Goal: Transaction & Acquisition: Obtain resource

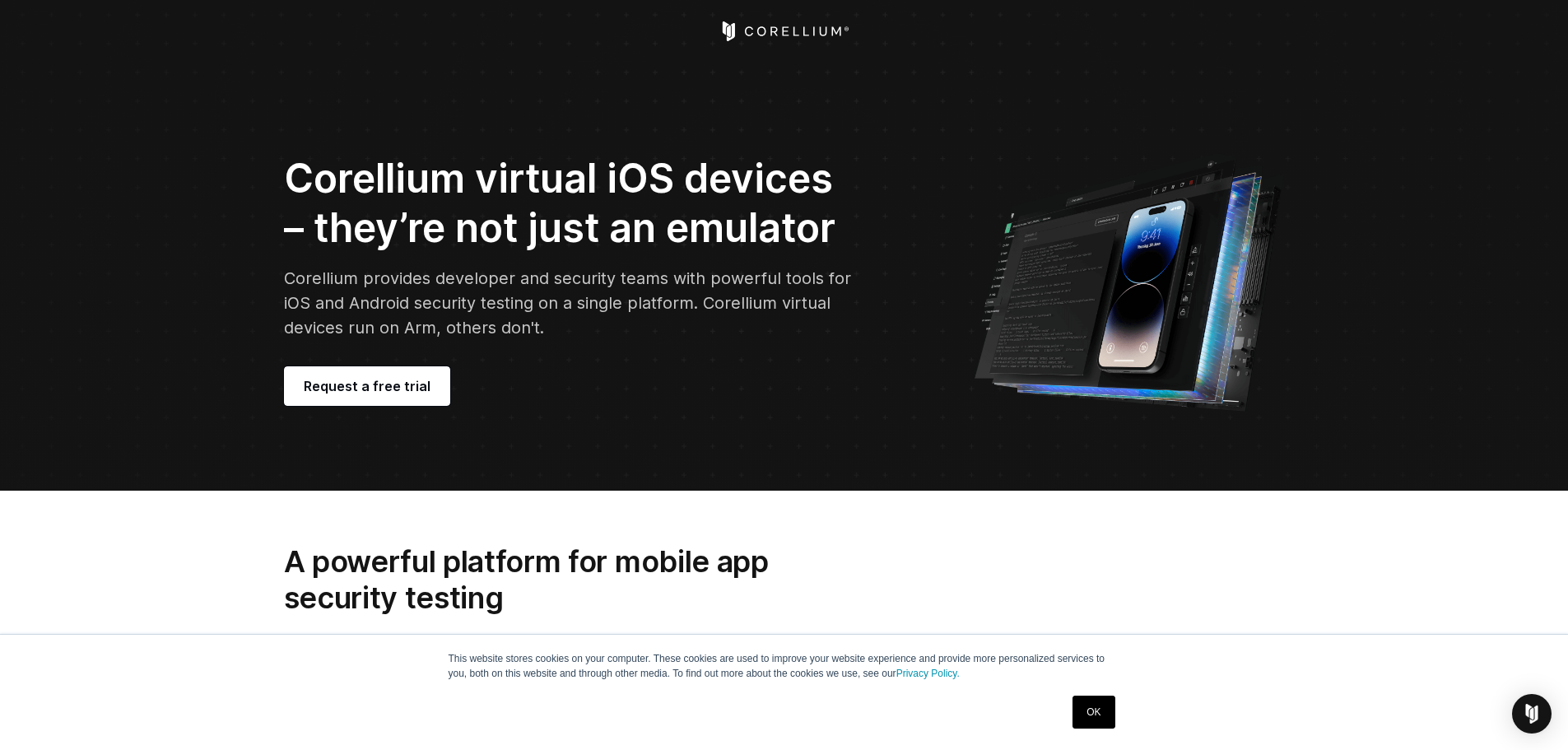
click at [760, 25] on icon "Corellium Home" at bounding box center [784, 31] width 131 height 19
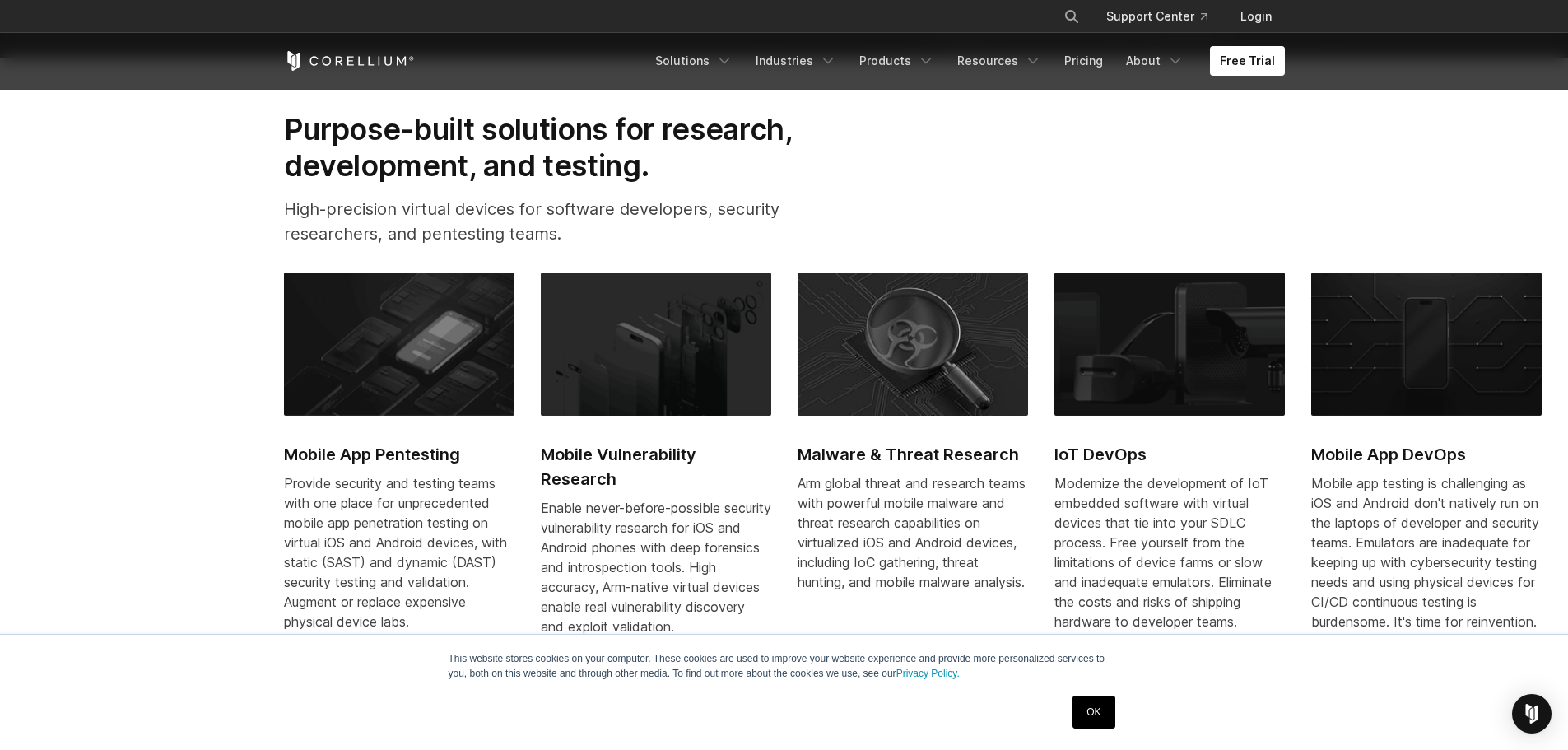
scroll to position [823, 0]
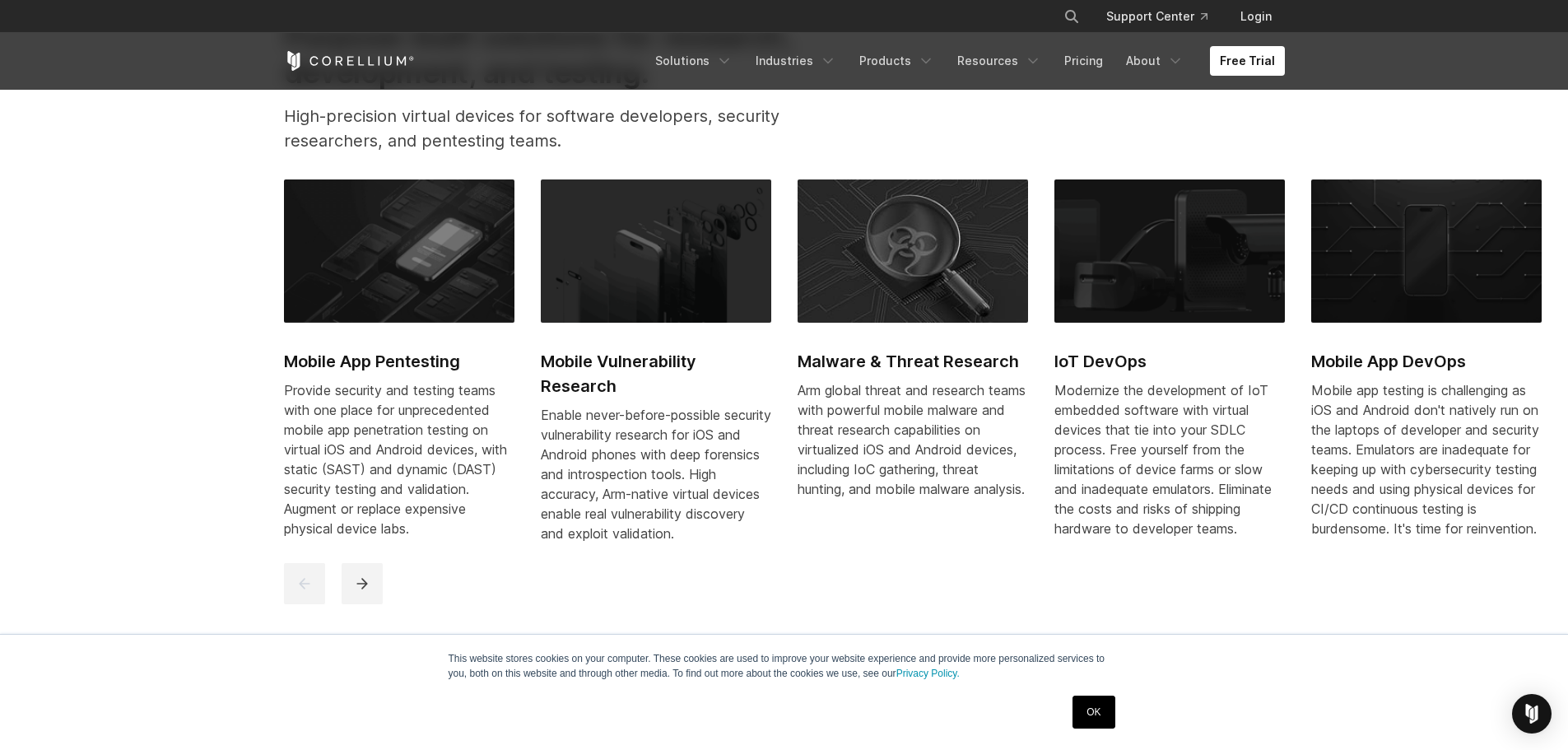
click at [409, 265] on img at bounding box center [399, 251] width 231 height 143
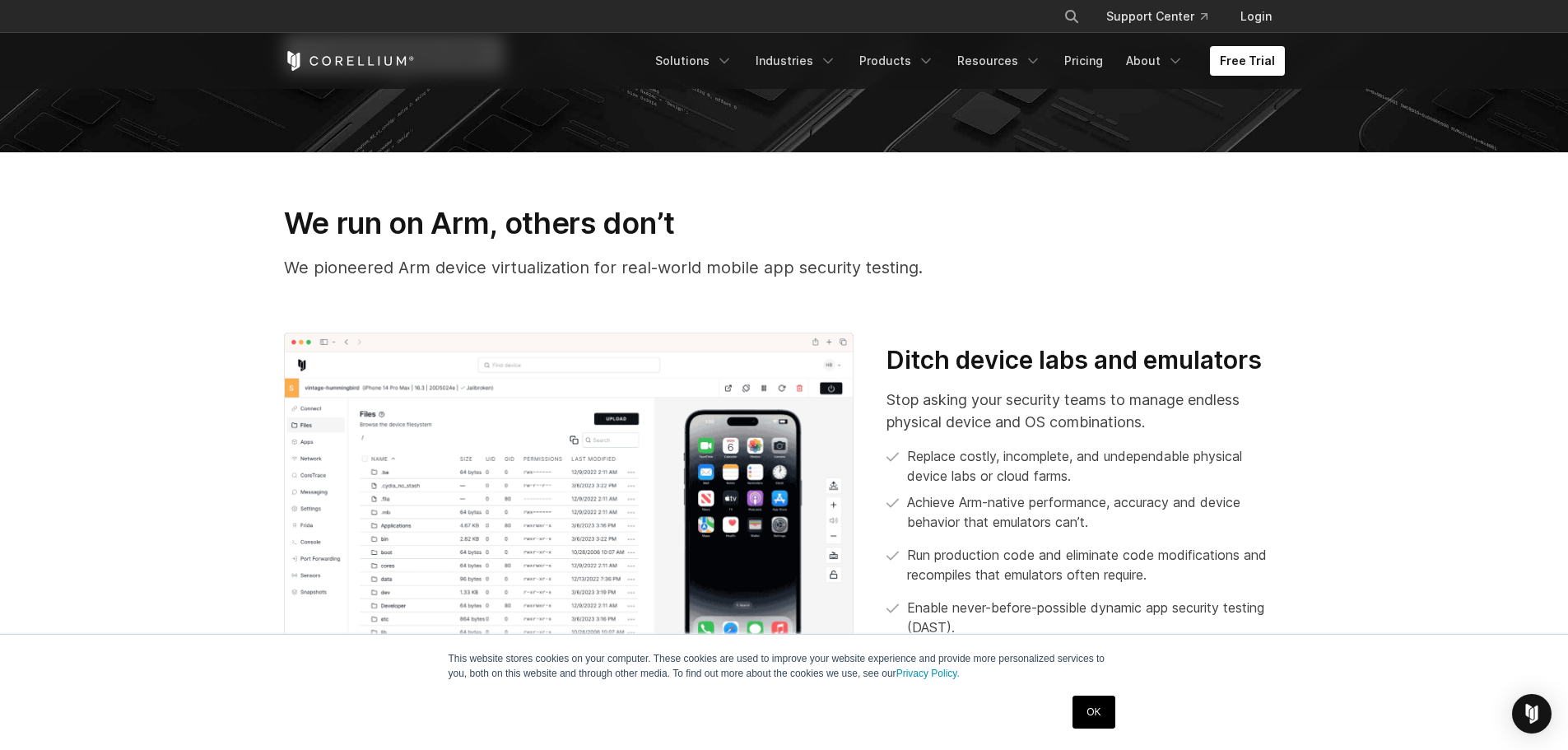
scroll to position [658, 0]
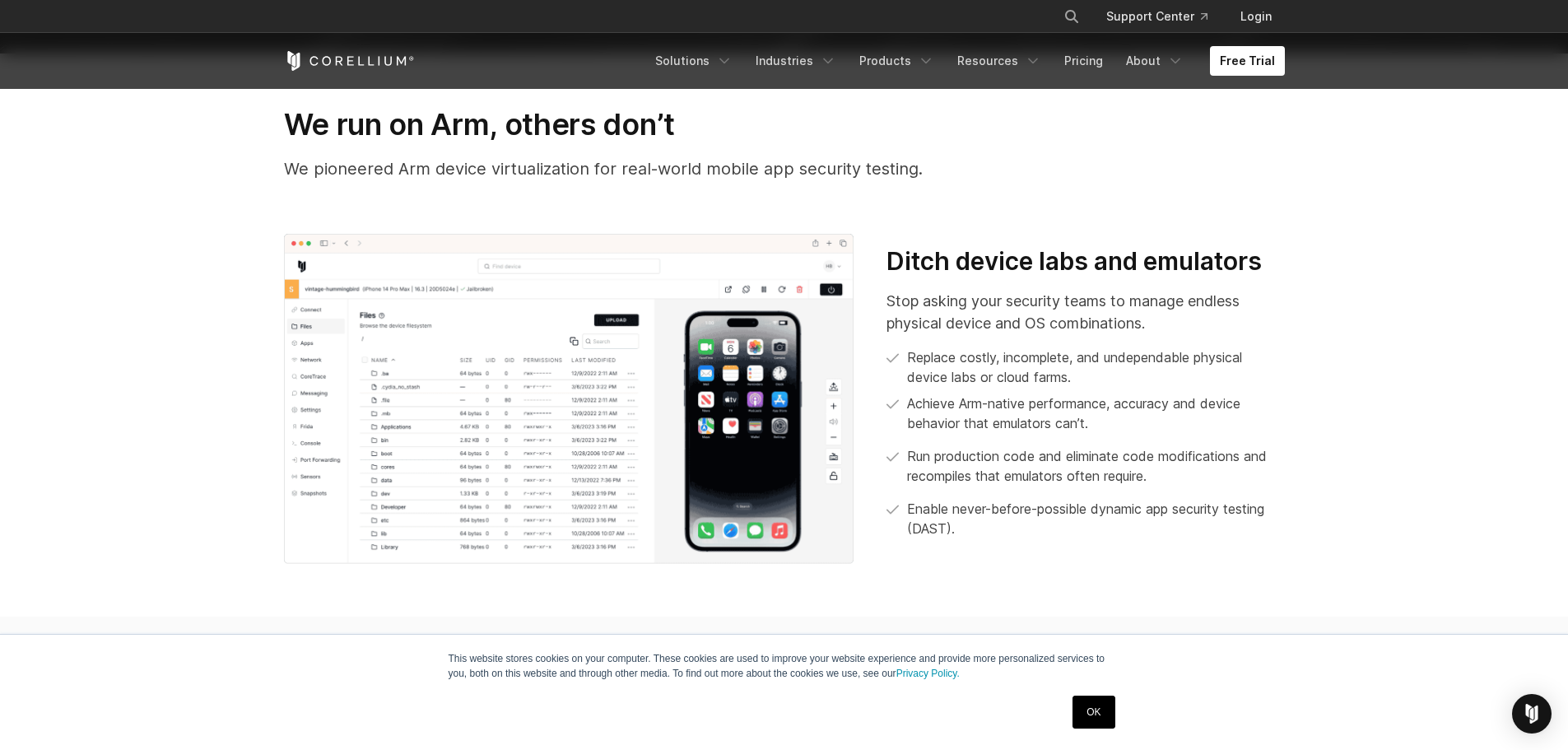
click at [923, 319] on p "Stop asking your security teams to manage endless physical device and OS combin…" at bounding box center [1085, 312] width 398 height 44
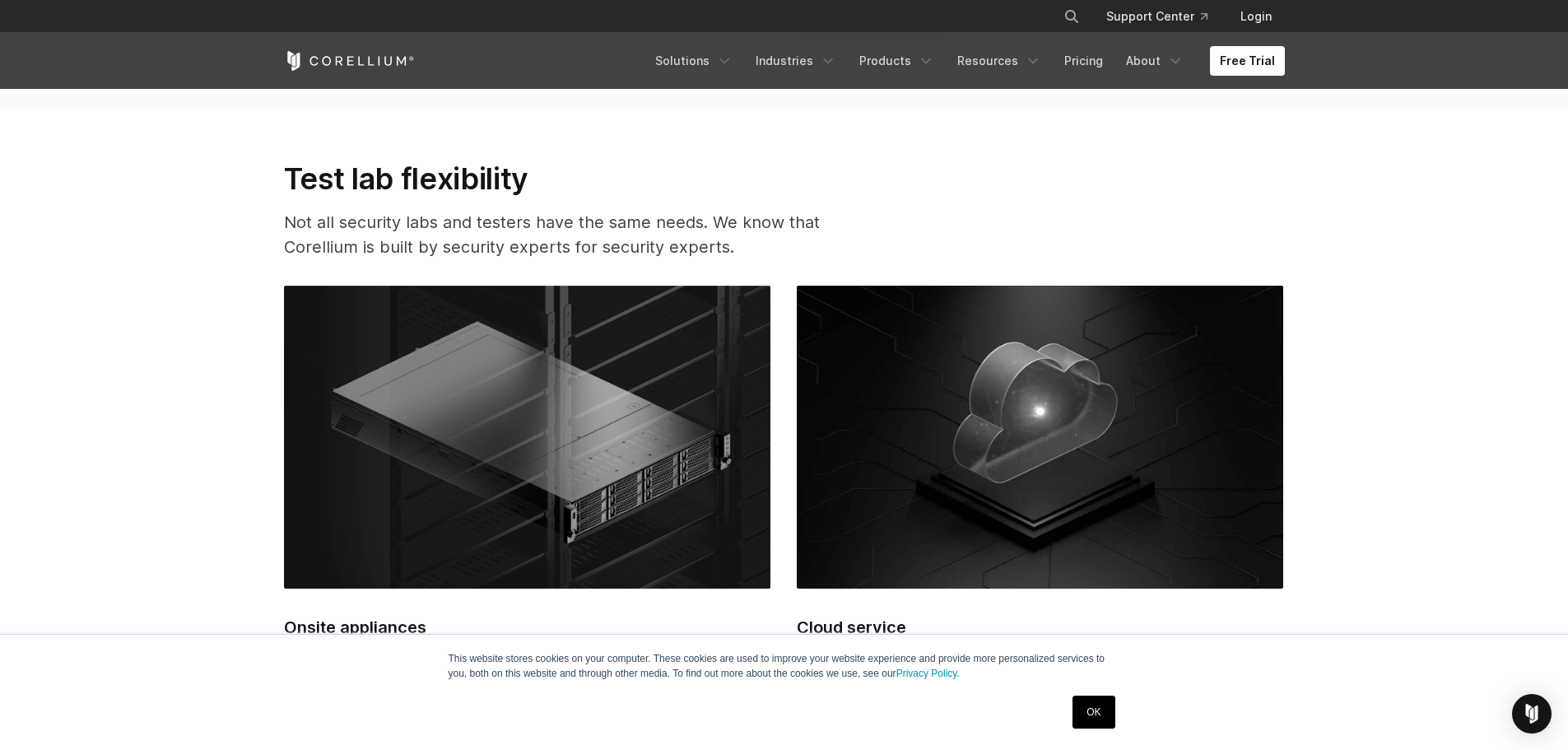
scroll to position [4133, 0]
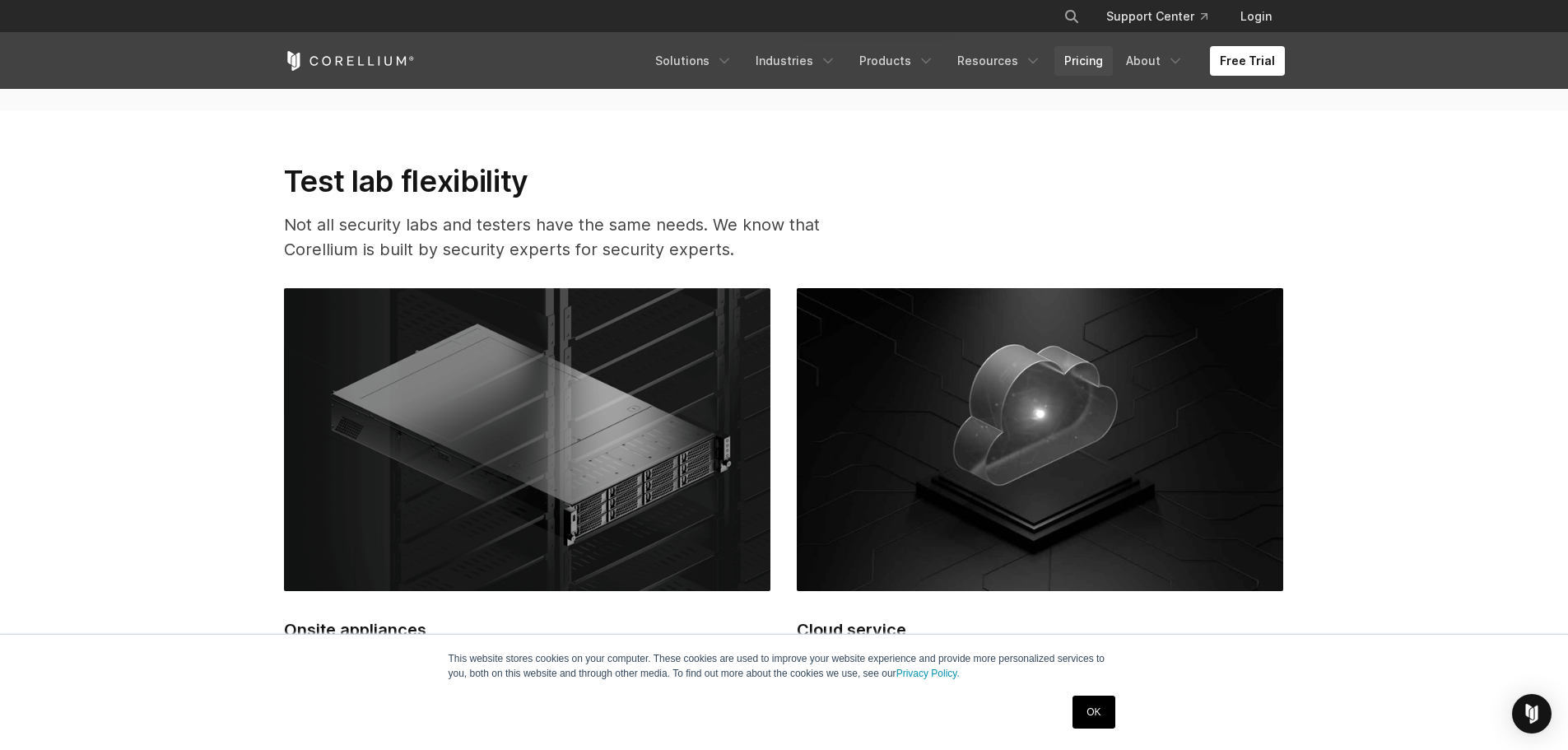
click at [1086, 54] on link "Pricing" at bounding box center [1083, 61] width 59 height 30
click at [1244, 65] on link "Free Trial" at bounding box center [1247, 61] width 75 height 30
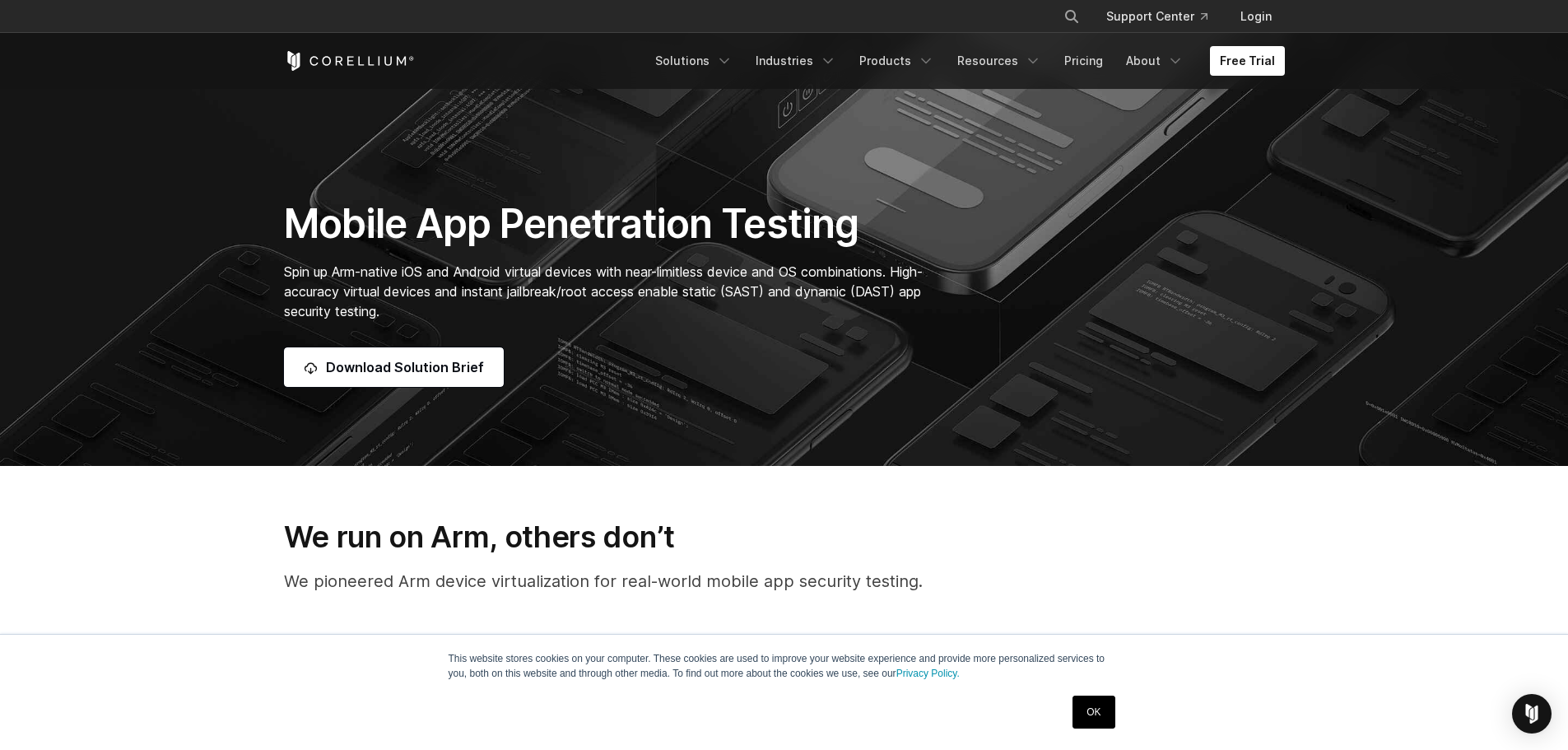
scroll to position [247, 0]
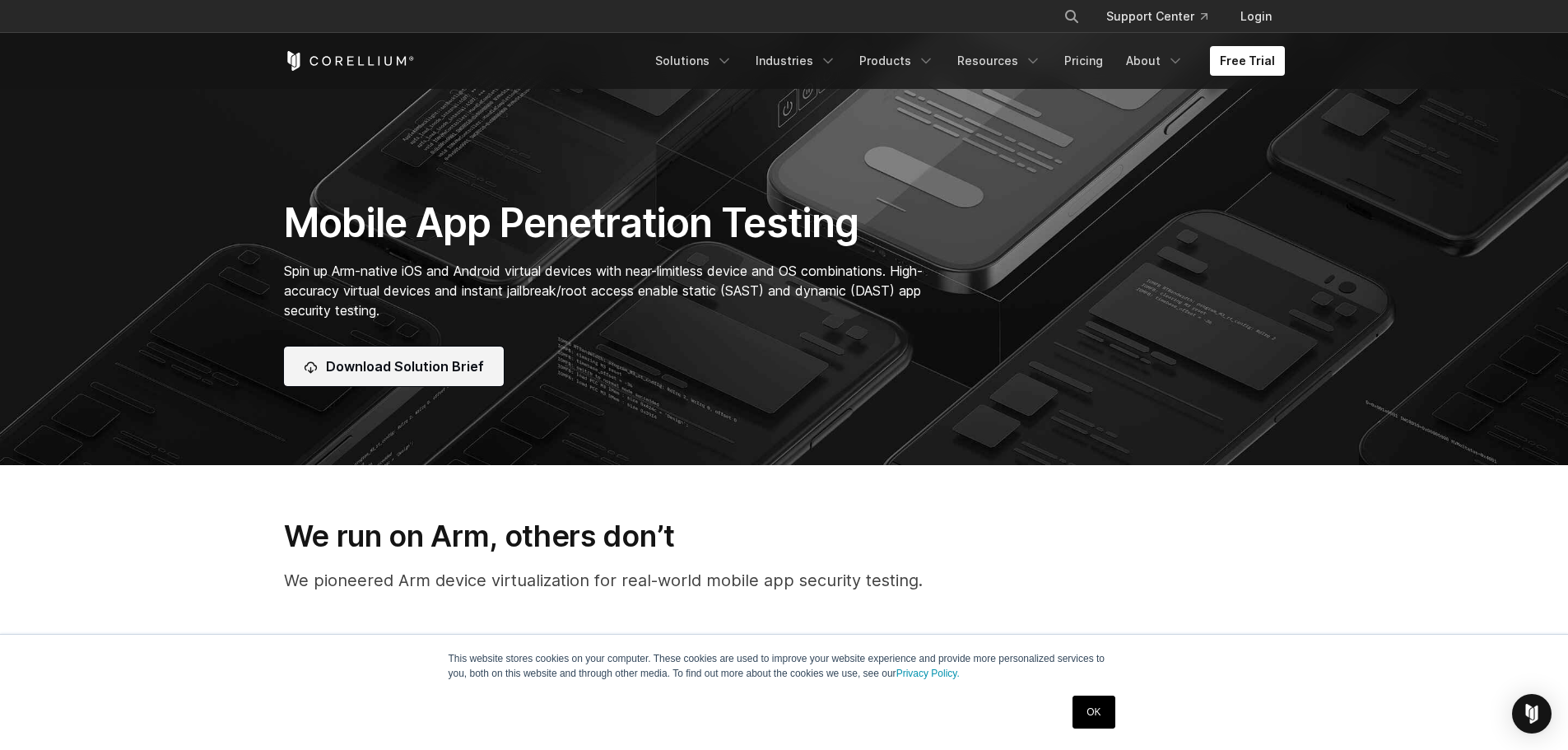
click at [393, 374] on span "Download Solution Brief" at bounding box center [406, 366] width 158 height 19
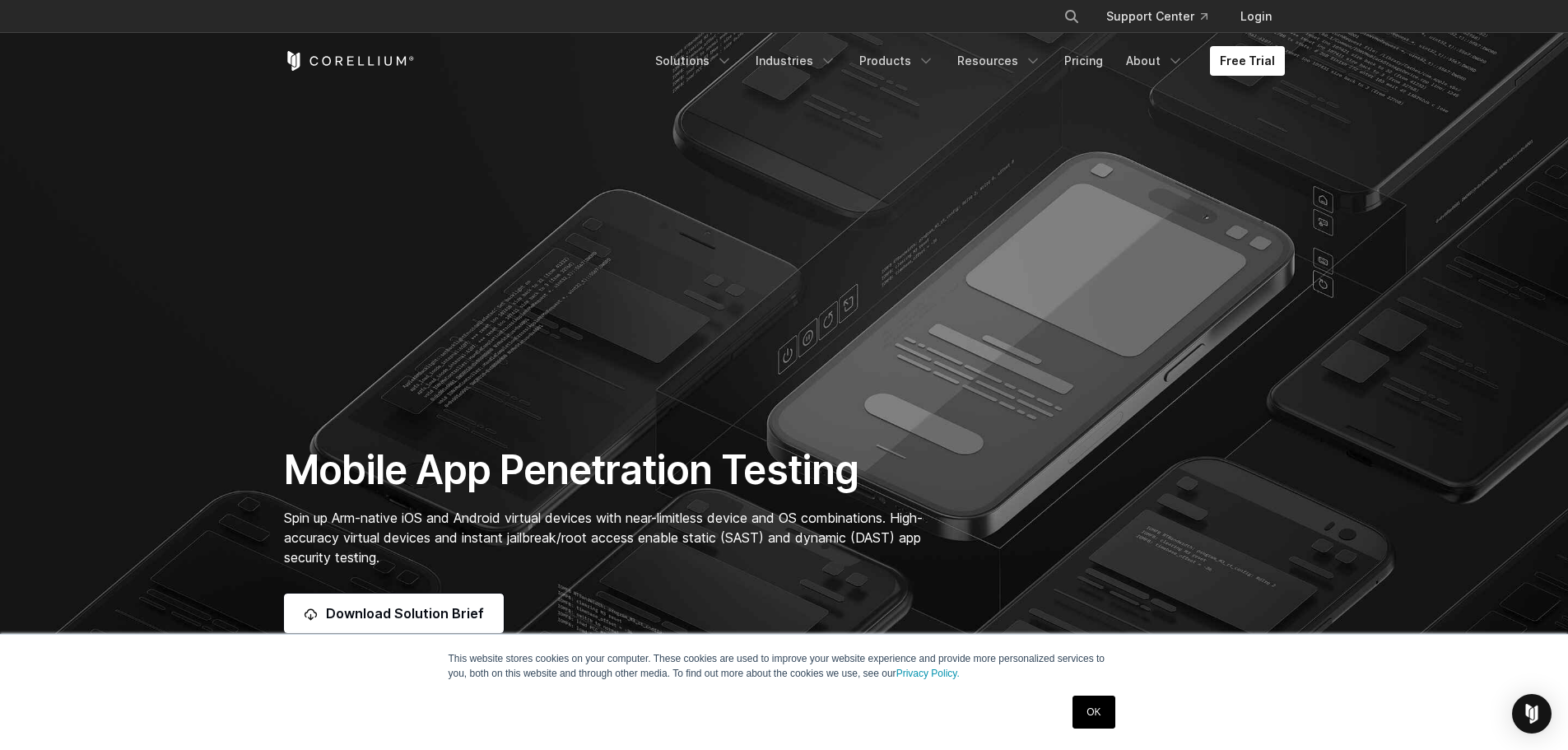
scroll to position [658, 0]
